Goal: Find specific page/section: Find specific page/section

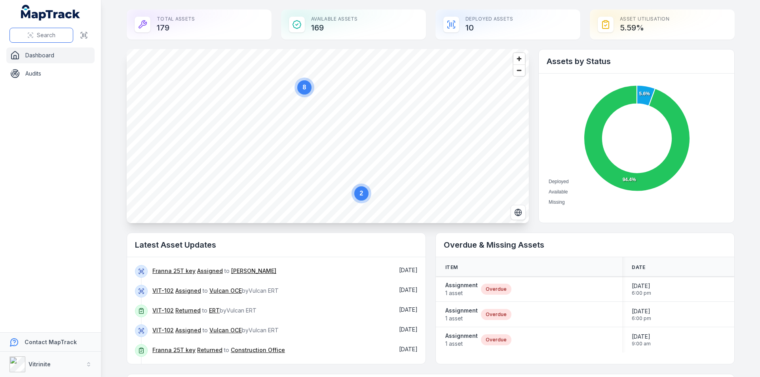
click at [31, 38] on icon at bounding box center [30, 35] width 6 height 6
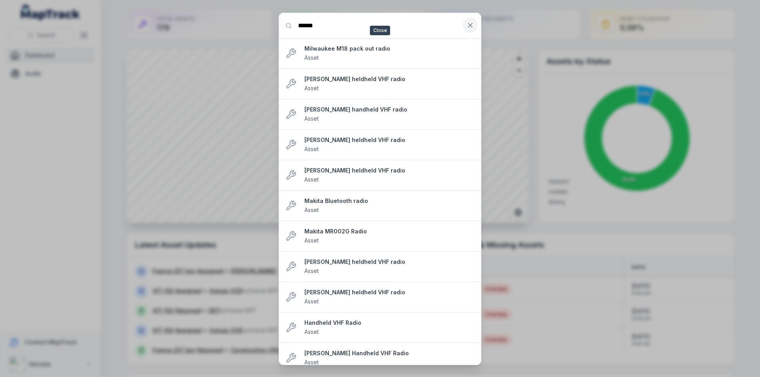
type input "******"
click at [469, 27] on icon at bounding box center [470, 25] width 8 height 8
